Goal: Task Accomplishment & Management: Manage account settings

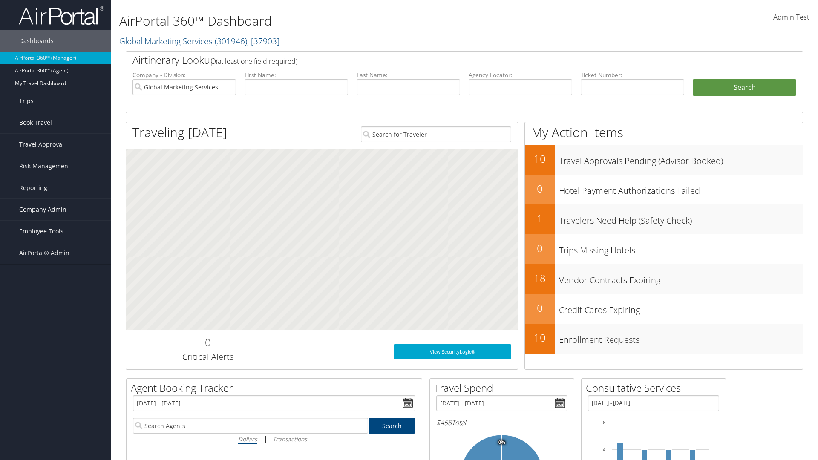
click at [55, 210] on span "Company Admin" at bounding box center [42, 209] width 47 height 21
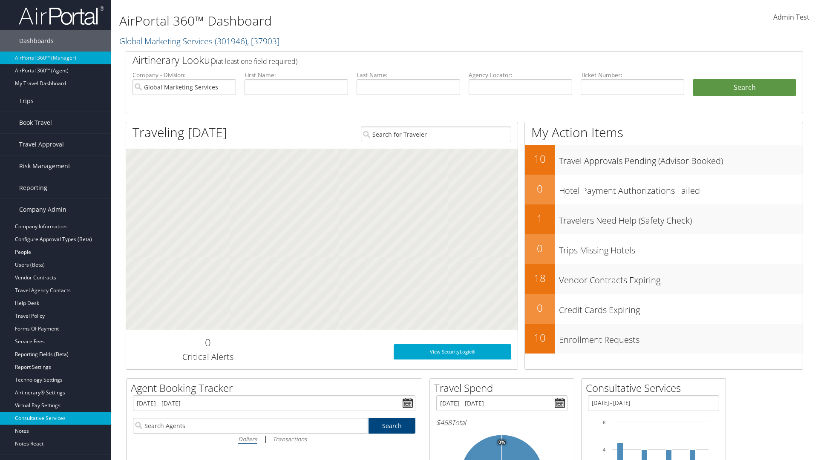
click at [55, 412] on link "Consultative Services" at bounding box center [55, 418] width 111 height 13
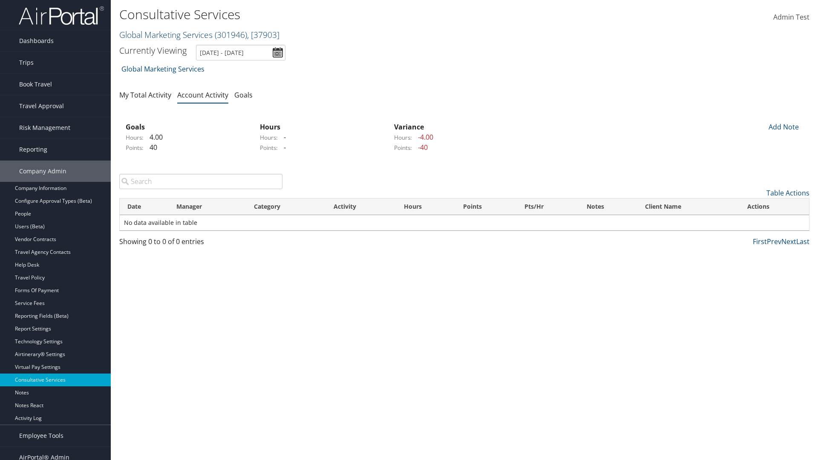
click at [165, 35] on link "Global Marketing Services ( 301946 ) , [ 37903 ]" at bounding box center [199, 35] width 160 height 12
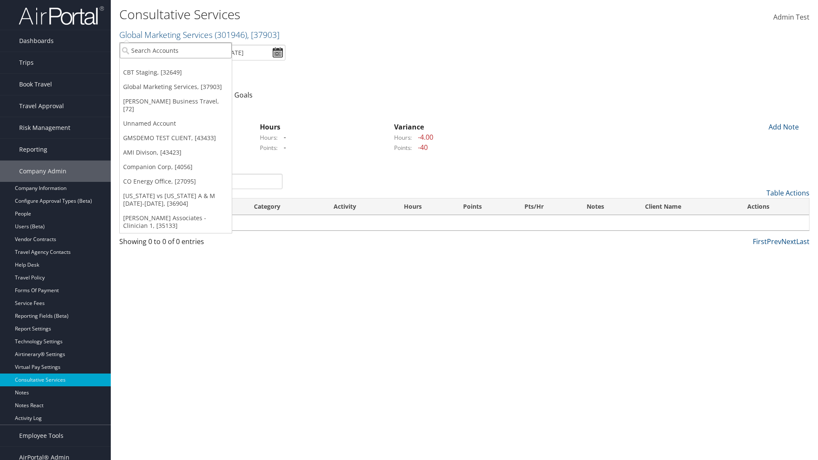
click at [176, 50] on input "search" at bounding box center [176, 51] width 112 height 16
type input "CBTSTG"
click at [176, 66] on div "CBT Staging (CBTSTG), [32649]" at bounding box center [175, 66] width 121 height 8
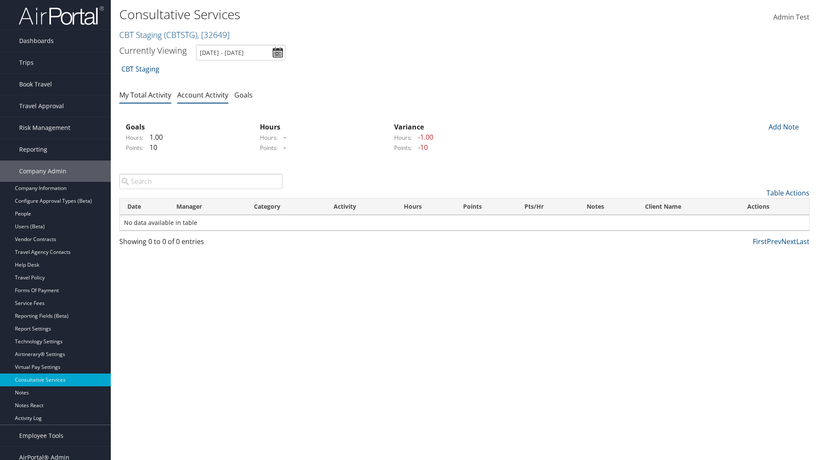
click at [145, 95] on link "My Total Activity" at bounding box center [145, 94] width 52 height 9
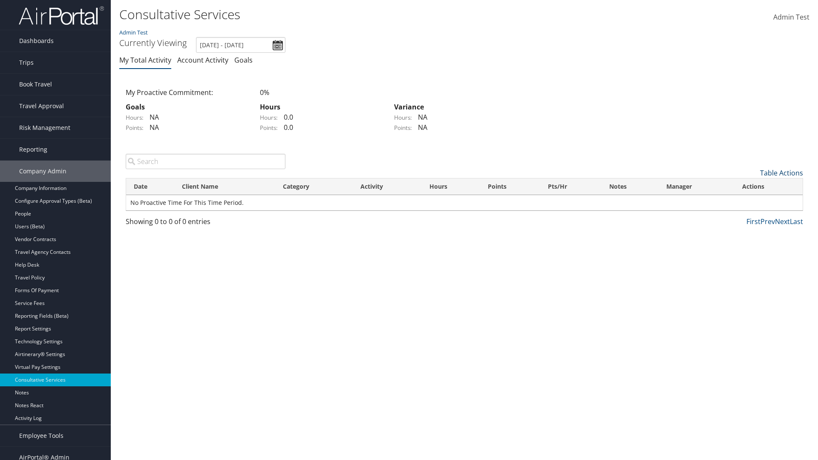
click at [782, 173] on link "Table Actions" at bounding box center [781, 172] width 43 height 9
click at [747, 186] on link "New Record" at bounding box center [747, 186] width 112 height 14
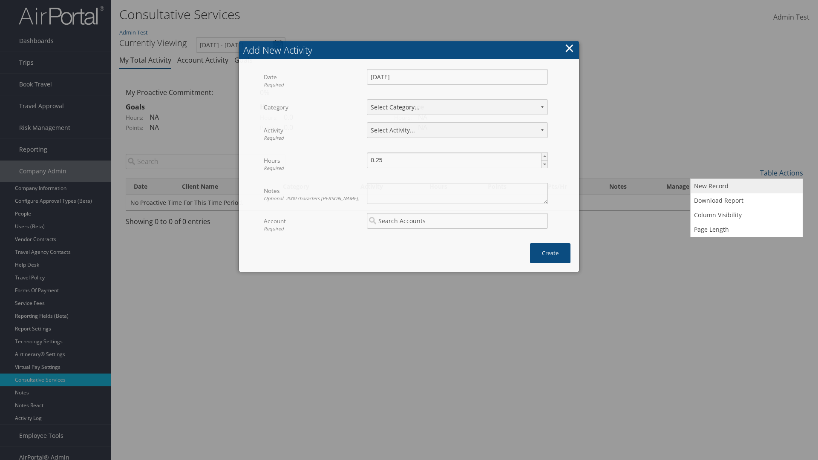
select select "1"
select select "227-1"
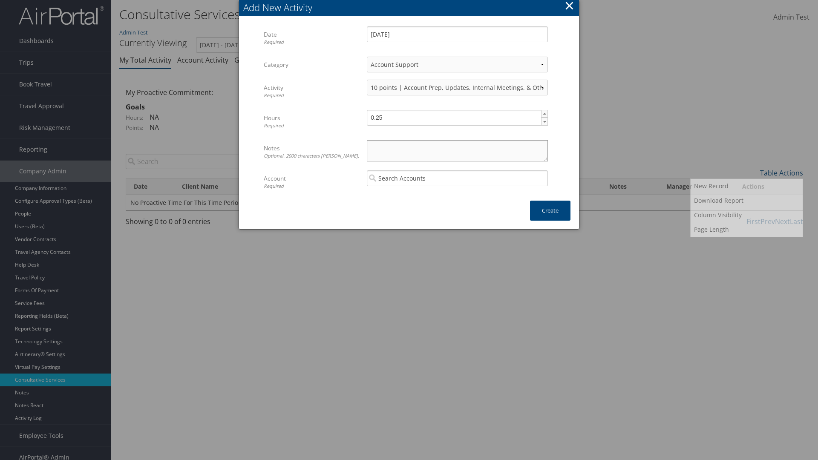
click at [457, 150] on textarea "Notes Optional. 2000 characters max." at bounding box center [457, 150] width 181 height 21
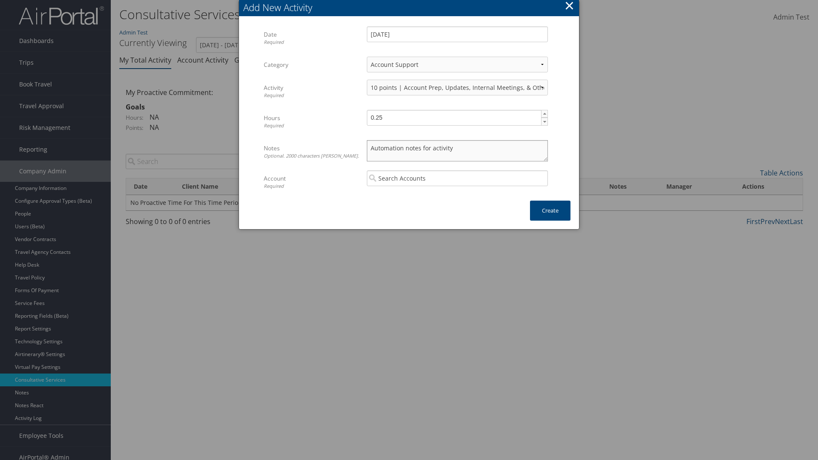
type textarea "Automation notes for activity"
click at [457, 178] on input "search" at bounding box center [457, 178] width 181 height 16
click at [457, 194] on div "CBT Staging (CBTSTG)" at bounding box center [458, 194] width 178 height 9
type input "CBT Staging"
click at [550, 211] on button "Create" at bounding box center [550, 211] width 40 height 20
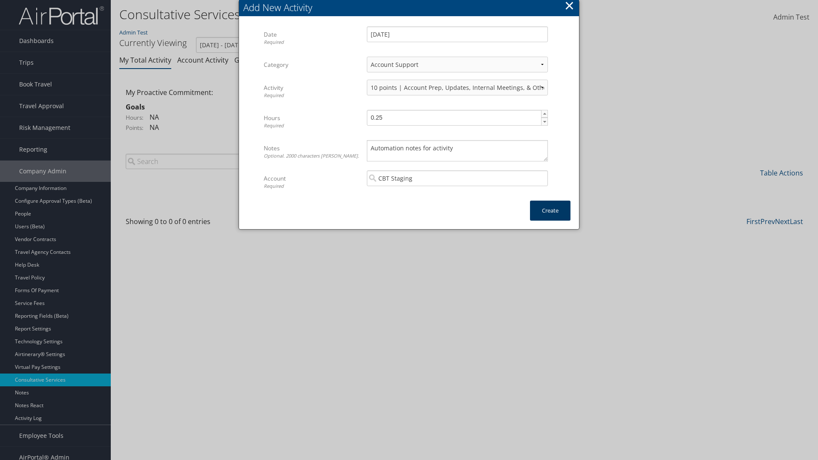
scroll to position [9, 0]
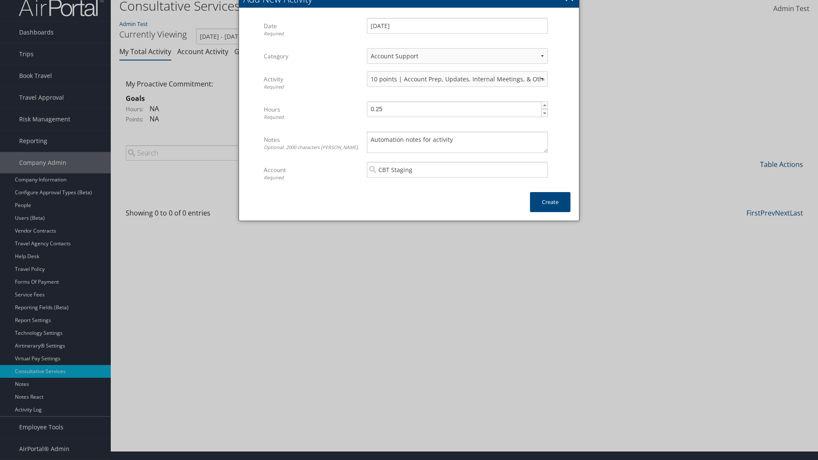
click at [782, 164] on link "Table Actions" at bounding box center [781, 164] width 43 height 9
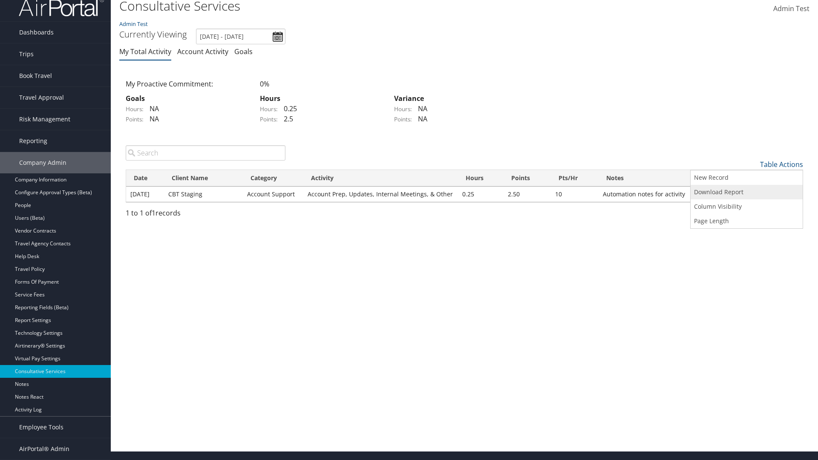
click at [747, 192] on link "Download Report" at bounding box center [747, 192] width 112 height 14
click at [782, 164] on link "Table Actions" at bounding box center [781, 164] width 43 height 9
click at [747, 206] on link "Column Visibility" at bounding box center [747, 206] width 112 height 14
click at [747, 178] on link "Date" at bounding box center [747, 178] width 112 height 14
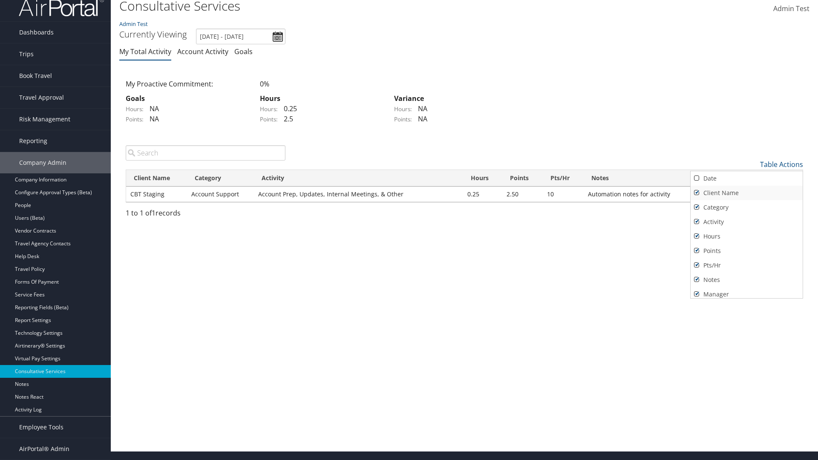
click at [747, 193] on link "Client Name" at bounding box center [747, 193] width 112 height 14
click at [747, 207] on link "Category" at bounding box center [747, 207] width 112 height 14
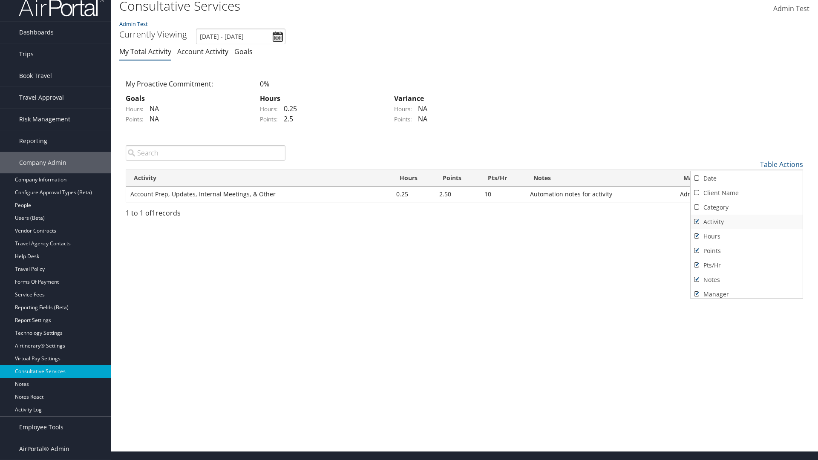
click at [747, 222] on link "Activity" at bounding box center [747, 222] width 112 height 14
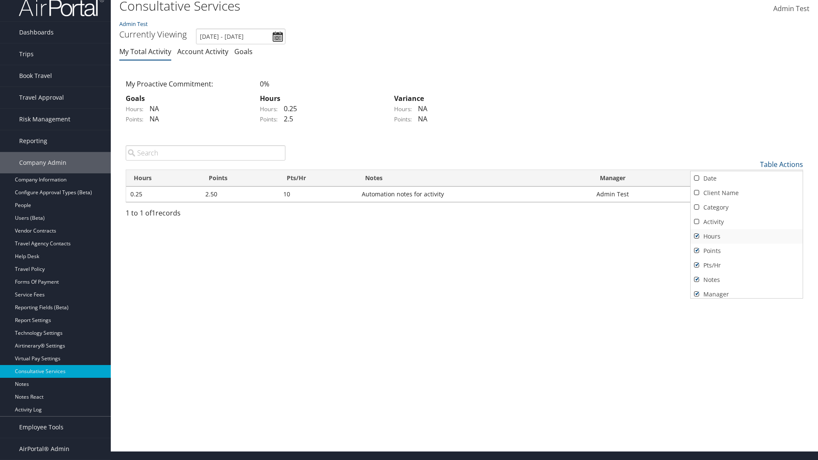
click at [747, 236] on link "Hours" at bounding box center [747, 236] width 112 height 14
click at [747, 251] on link "Points" at bounding box center [747, 251] width 112 height 14
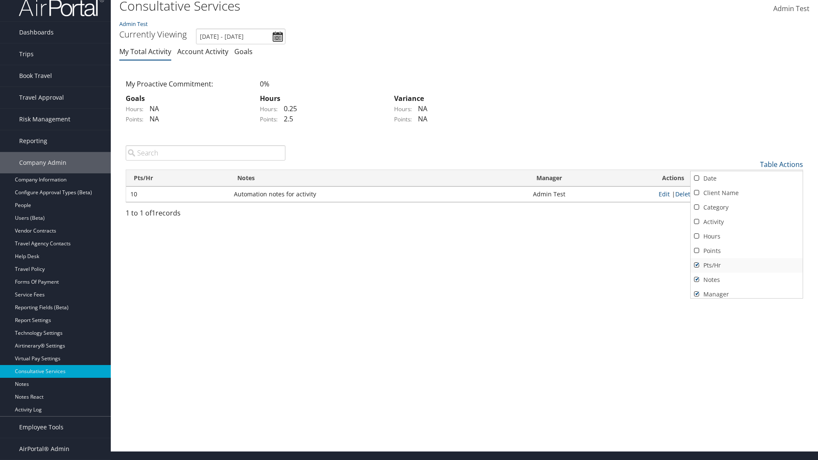
click at [747, 265] on link "Pts/Hr" at bounding box center [747, 265] width 112 height 14
click at [747, 280] on link "Notes" at bounding box center [747, 280] width 112 height 14
click at [747, 291] on link "Manager" at bounding box center [747, 291] width 112 height 14
click at [409, 230] on div at bounding box center [409, 230] width 818 height 460
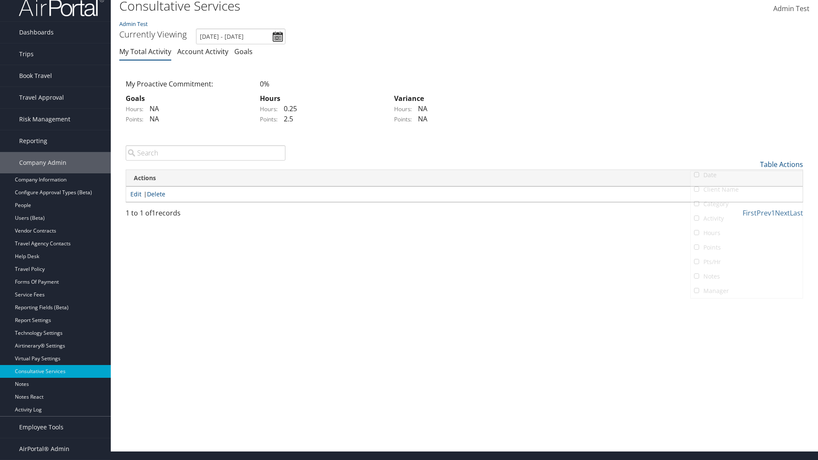
scroll to position [0, 0]
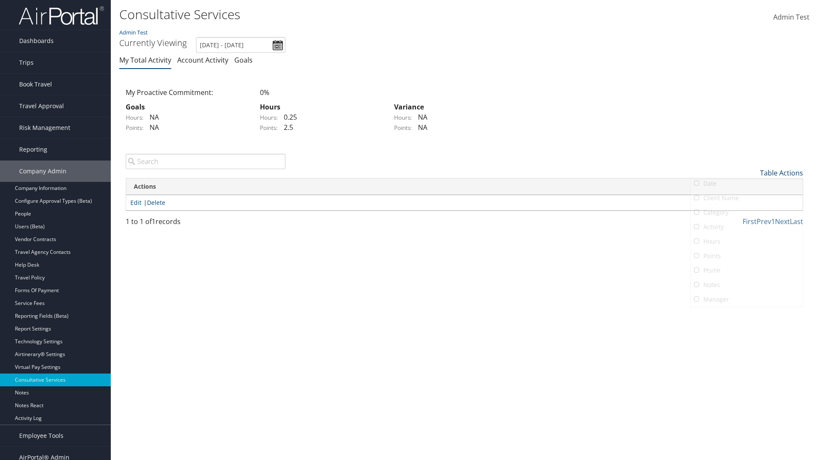
click at [782, 168] on link "Table Actions" at bounding box center [781, 172] width 43 height 9
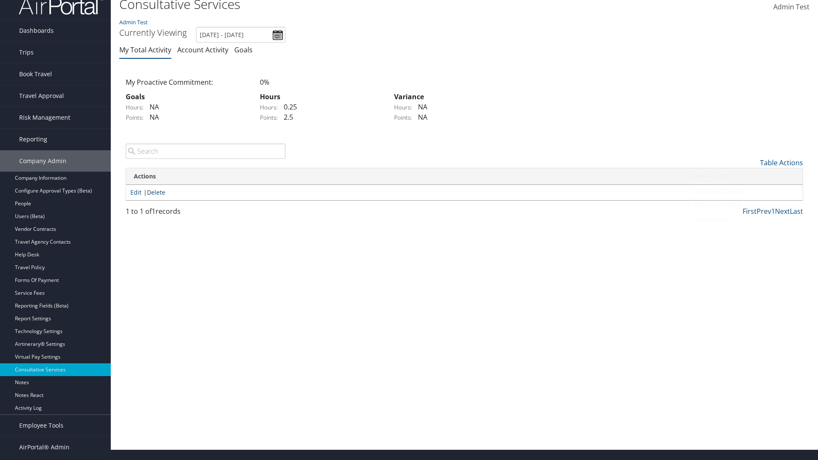
click at [747, 205] on link "Column Visibility" at bounding box center [747, 205] width 112 height 14
click at [747, 176] on link "Date" at bounding box center [747, 177] width 112 height 14
click at [747, 191] on link "Client Name" at bounding box center [747, 191] width 112 height 14
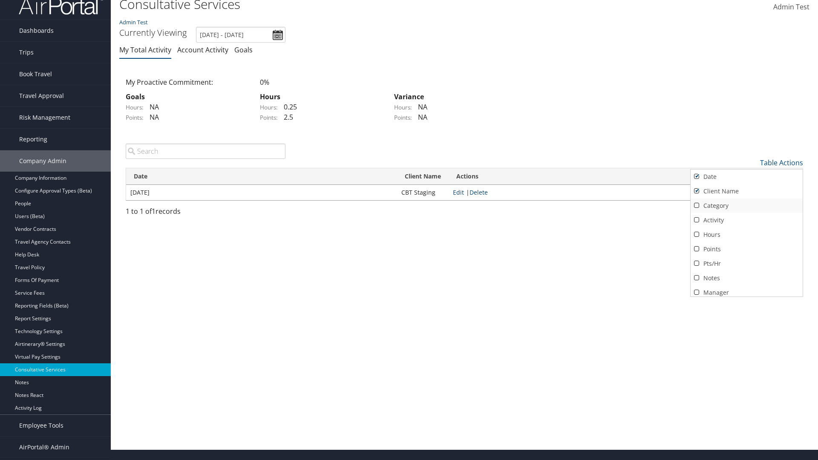
click at [747, 205] on link "Category" at bounding box center [747, 206] width 112 height 14
click at [747, 220] on link "Activity" at bounding box center [747, 220] width 112 height 14
click at [747, 234] on link "Hours" at bounding box center [747, 235] width 112 height 14
click at [747, 249] on link "Points" at bounding box center [747, 249] width 112 height 14
click at [747, 263] on link "Pts/Hr" at bounding box center [747, 264] width 112 height 14
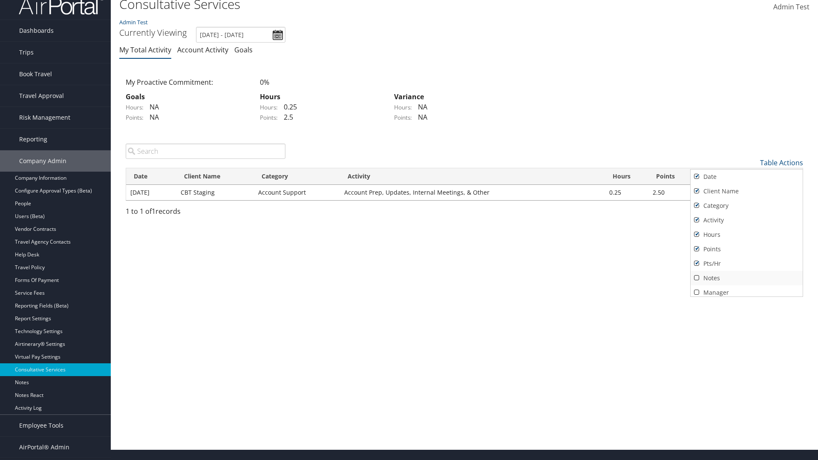
click at [747, 278] on link "Notes" at bounding box center [747, 278] width 112 height 14
click at [747, 289] on link "Manager" at bounding box center [747, 289] width 112 height 14
click at [409, 230] on div at bounding box center [409, 230] width 818 height 460
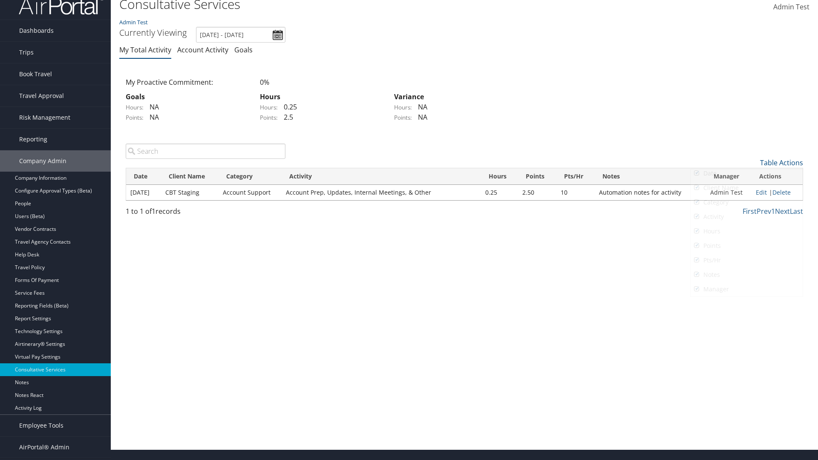
scroll to position [0, 0]
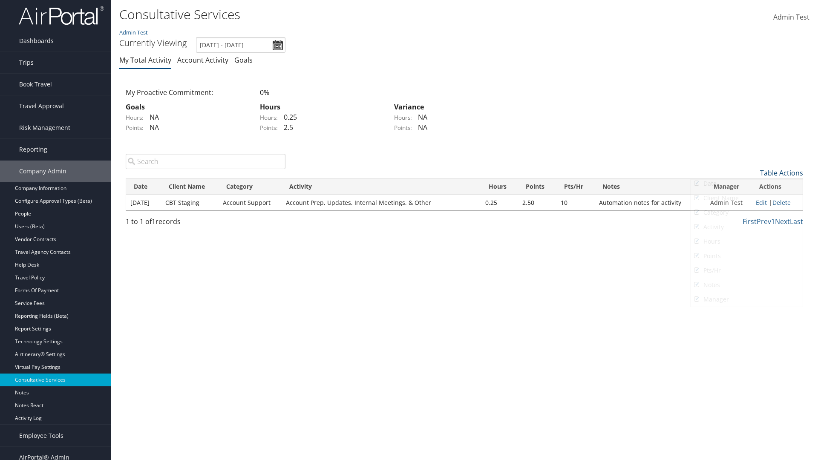
click at [782, 168] on link "Table Actions" at bounding box center [781, 172] width 43 height 9
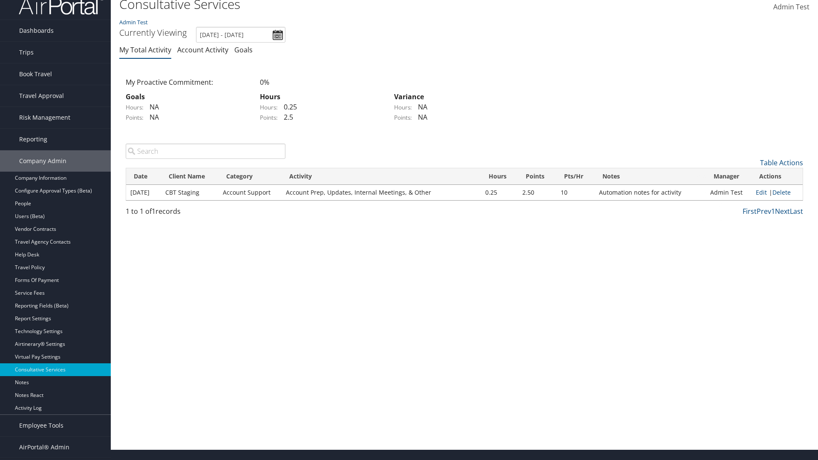
click at [747, 219] on link "Page Length" at bounding box center [747, 219] width 112 height 14
click at [747, 205] on link "50" at bounding box center [747, 206] width 112 height 14
click at [782, 162] on link "Table Actions" at bounding box center [781, 162] width 43 height 9
click at [747, 220] on link "100" at bounding box center [747, 220] width 112 height 14
click at [782, 162] on link "Table Actions" at bounding box center [781, 162] width 43 height 9
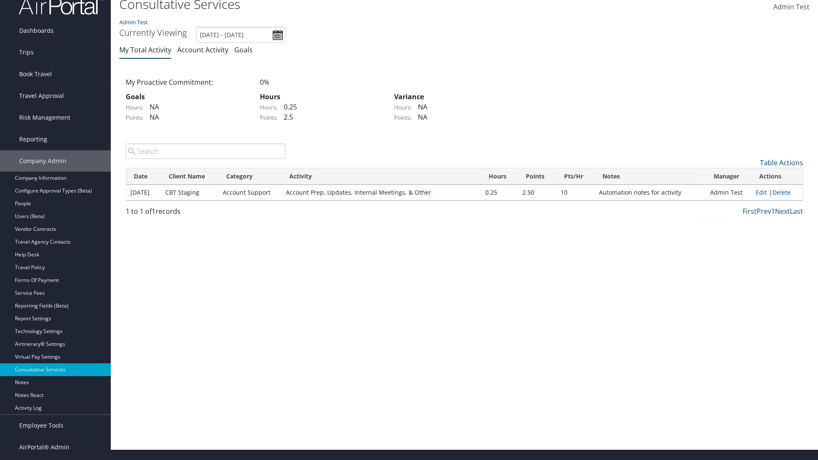
click at [747, 219] on link "Page Length" at bounding box center [747, 219] width 112 height 14
click at [747, 176] on link "10" at bounding box center [747, 177] width 112 height 14
click at [782, 162] on link "Table Actions" at bounding box center [781, 162] width 43 height 9
click at [747, 191] on link "25" at bounding box center [747, 191] width 112 height 14
click at [782, 192] on link "Delete" at bounding box center [782, 192] width 18 height 8
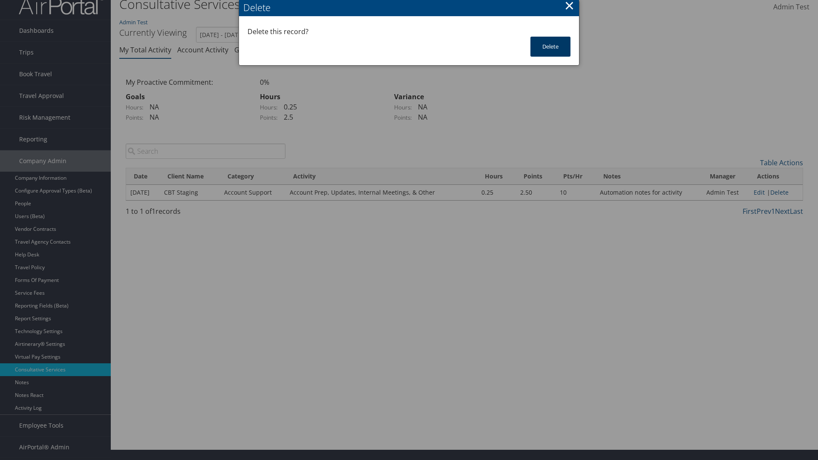
click at [551, 46] on button "Delete" at bounding box center [551, 47] width 40 height 20
